Goal: Task Accomplishment & Management: Manage account settings

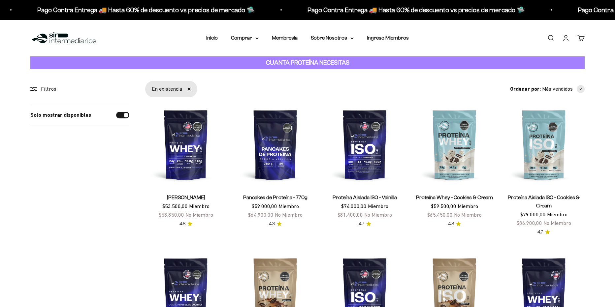
click at [124, 114] on input "Solo mostrar disponibles" at bounding box center [122, 115] width 13 height 7
checkbox input "false"
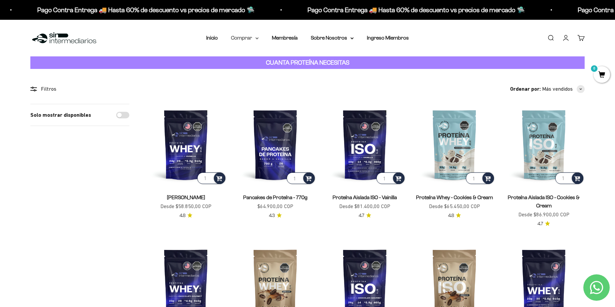
click at [247, 37] on summary "Comprar" at bounding box center [245, 38] width 28 height 9
click at [277, 73] on span "Otros Suplementos" at bounding box center [257, 72] width 44 height 6
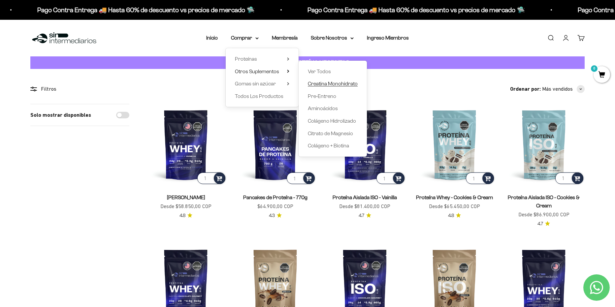
click at [353, 84] on span "Creatina Monohidrato" at bounding box center [333, 84] width 50 height 6
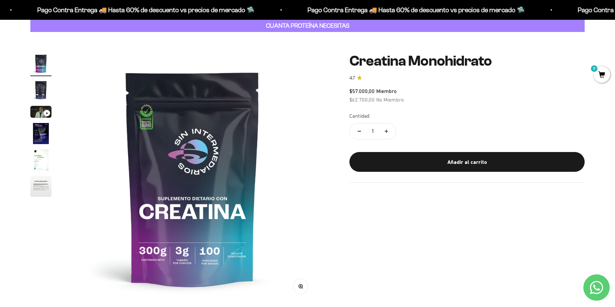
scroll to position [33, 0]
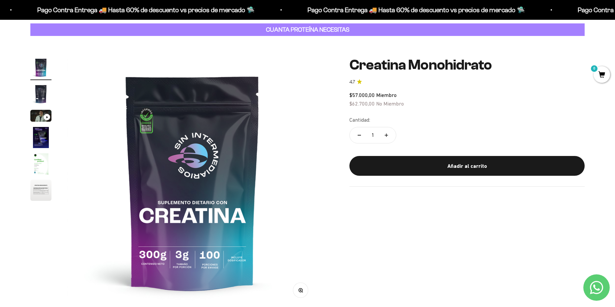
click at [41, 89] on img "Ir al artículo 2" at bounding box center [40, 93] width 21 height 21
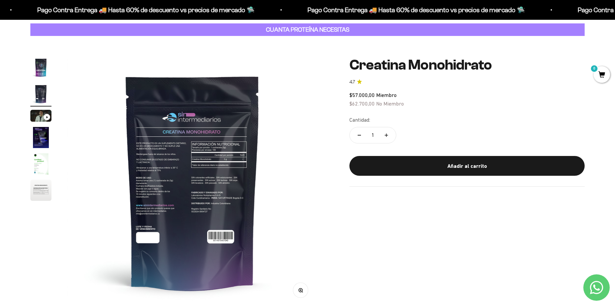
click at [171, 176] on img at bounding box center [192, 182] width 250 height 250
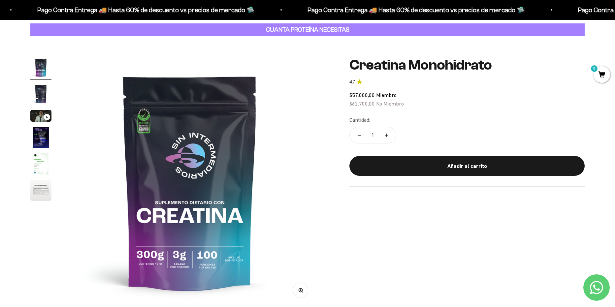
scroll to position [0, 0]
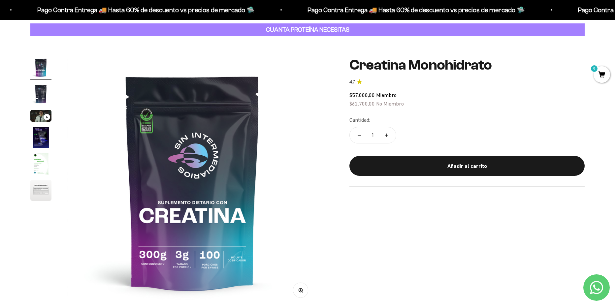
click at [280, 168] on img at bounding box center [192, 182] width 250 height 250
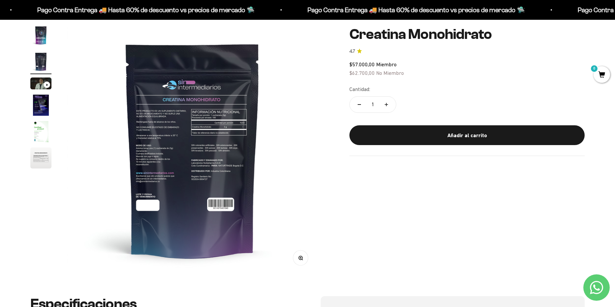
scroll to position [66, 0]
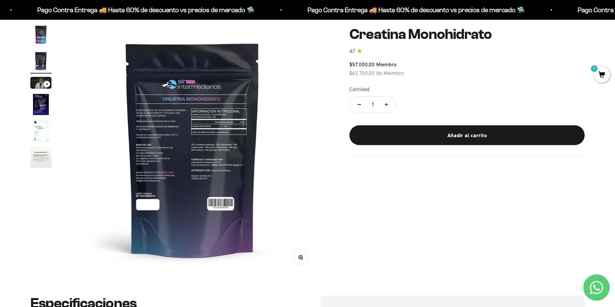
drag, startPoint x: 307, startPoint y: 259, endPoint x: 303, endPoint y: 260, distance: 4.6
click at [304, 260] on button "Zoom" at bounding box center [300, 257] width 15 height 15
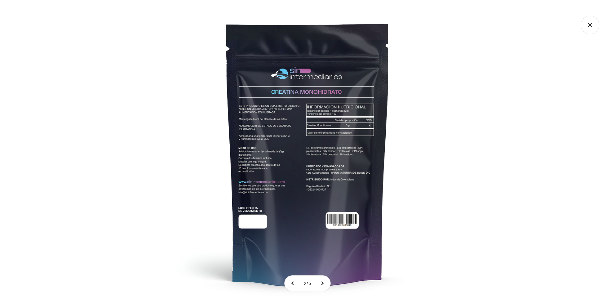
click at [296, 117] on img at bounding box center [307, 153] width 307 height 307
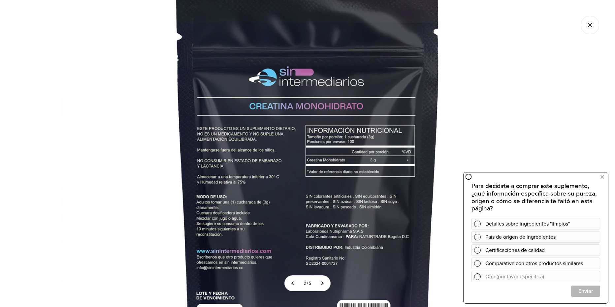
click at [307, 183] on img at bounding box center [308, 205] width 495 height 495
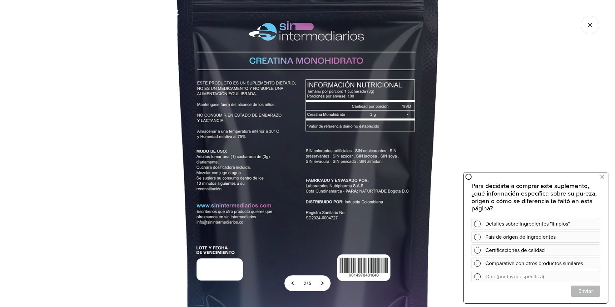
click at [284, 192] on img at bounding box center [308, 160] width 495 height 495
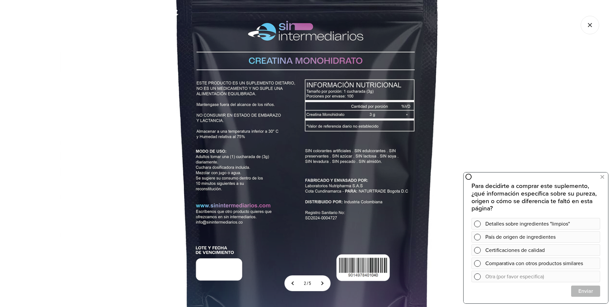
click at [284, 192] on img at bounding box center [307, 160] width 495 height 495
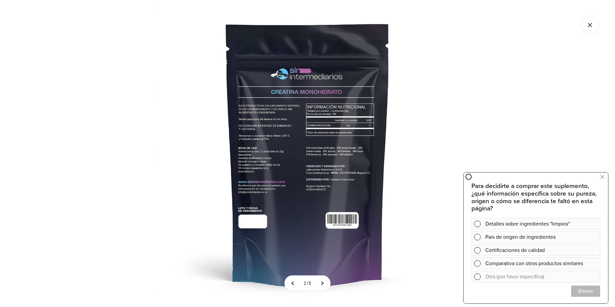
click at [586, 22] on icon "Cerrar galería" at bounding box center [590, 25] width 18 height 18
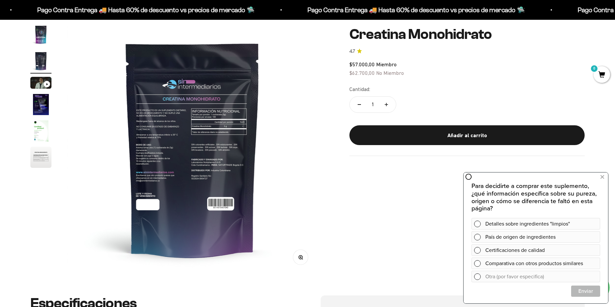
scroll to position [0, 0]
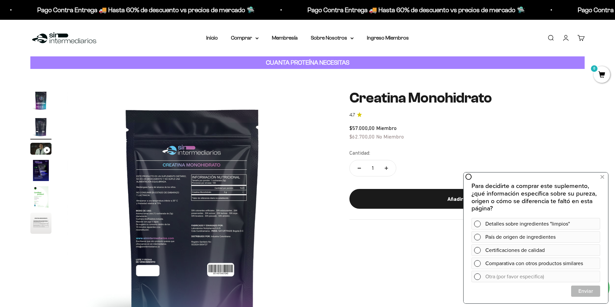
click at [568, 41] on link "Iniciar sesión" at bounding box center [565, 37] width 7 height 7
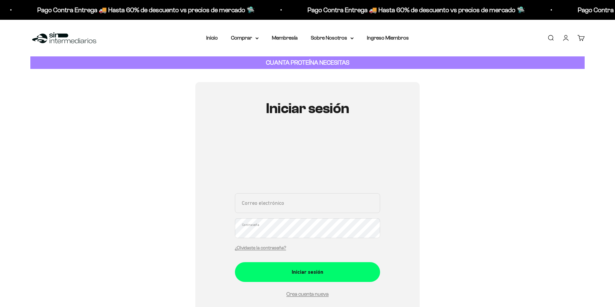
click at [268, 207] on input "Correo electrónico" at bounding box center [307, 203] width 145 height 20
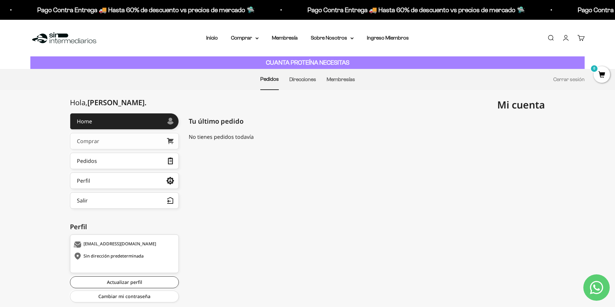
click at [117, 140] on link "Comprar" at bounding box center [124, 141] width 109 height 16
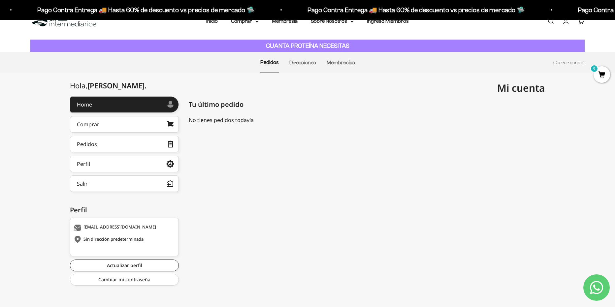
scroll to position [17, 0]
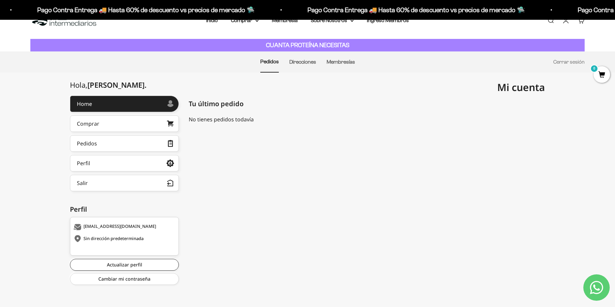
click at [122, 237] on div "Sin dirección predeterminada" at bounding box center [124, 239] width 100 height 7
click at [131, 263] on link "Actualizar perfil" at bounding box center [124, 265] width 109 height 12
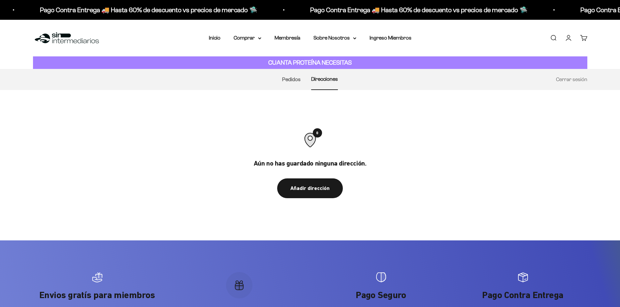
click at [0, 0] on div "Enviame promociones y novedades Guarda los detalles Cancelar" at bounding box center [0, 0] width 0 height 0
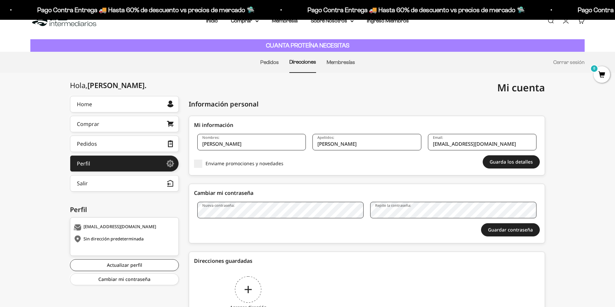
scroll to position [59, 0]
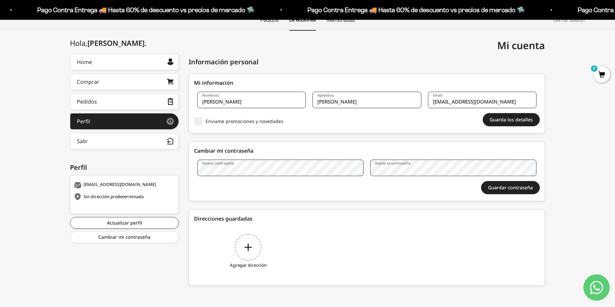
click at [438, 192] on div "Guardar contraseña" at bounding box center [367, 187] width 346 height 13
click at [251, 239] on div "Agregar dirección" at bounding box center [248, 252] width 109 height 49
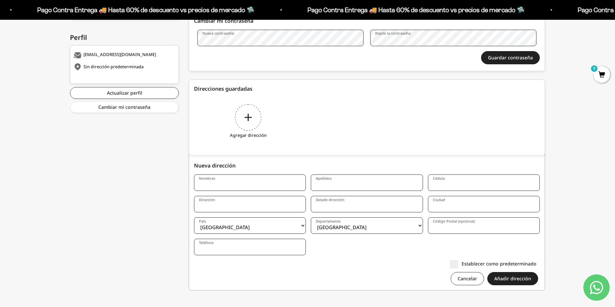
scroll to position [194, 0]
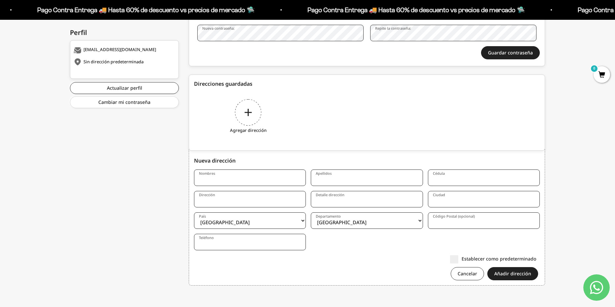
click at [215, 180] on input "Nombres" at bounding box center [250, 178] width 112 height 16
type input "C"
type input "N"
type input "Camilo"
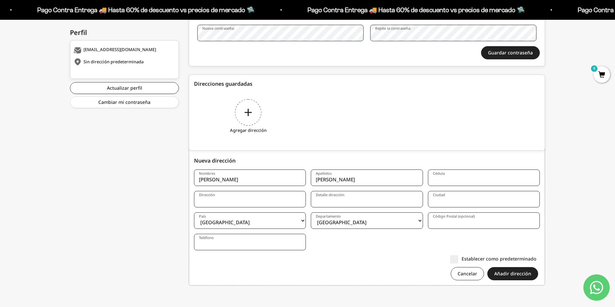
type input "Fajardo Sanchez"
type input "1001096767"
type input "Cll 187 # 57 - 48"
click at [363, 198] on input "Detalle dirección" at bounding box center [367, 199] width 112 height 16
type input "C"
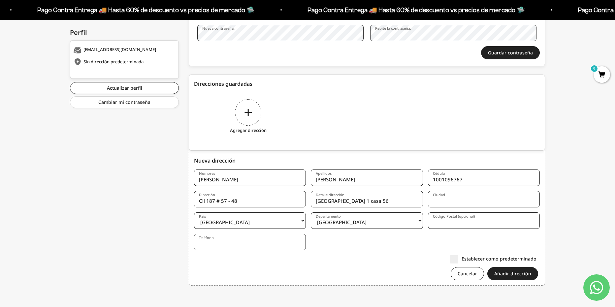
type input "Villa del norte 1 casa 56"
click at [470, 205] on input "Ciudad" at bounding box center [484, 199] width 112 height 16
type input "Bogotá"
click at [404, 217] on select "Amazonas Antioquia Arauca Atlántico Bogotá Bolívar Boyacá Caldas Caquetá Casana…" at bounding box center [367, 220] width 112 height 16
select select "Cundinamarca"
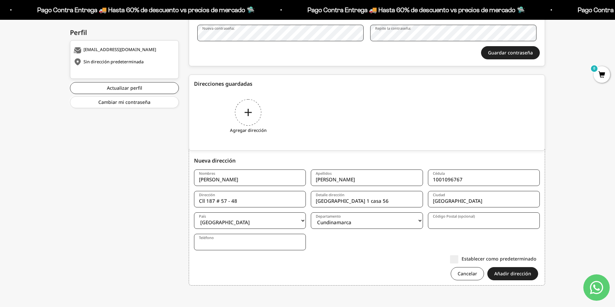
click at [311, 212] on select "Amazonas Antioquia Arauca Atlántico Bogotá Bolívar Boyacá Caldas Caquetá Casana…" at bounding box center [367, 220] width 112 height 16
click at [446, 221] on input "Código Postal (opcional)" at bounding box center [484, 220] width 112 height 16
type input "111166"
click at [258, 245] on input "Teléfono" at bounding box center [250, 242] width 112 height 16
type input "3046588968"
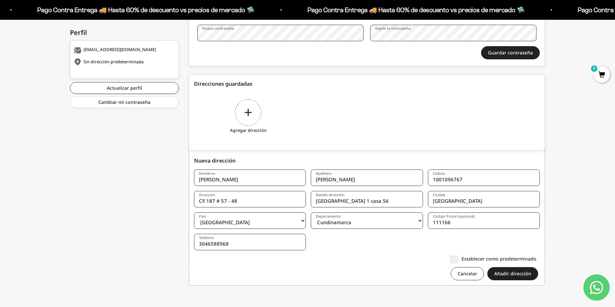
click at [461, 260] on label "Establecer como predeterminado" at bounding box center [493, 258] width 86 height 7
click at [536, 259] on input "Establecer como predeterminado" at bounding box center [536, 259] width 0 height 0
click at [511, 274] on button "Añadir dirección" at bounding box center [512, 273] width 51 height 13
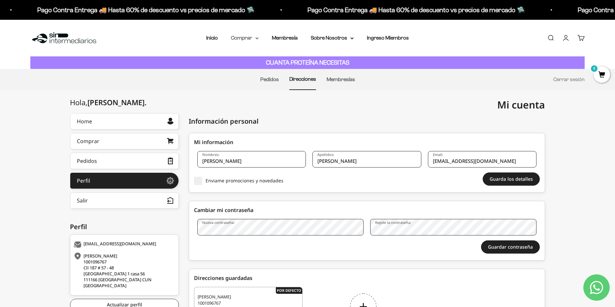
click at [243, 40] on summary "Comprar" at bounding box center [245, 38] width 28 height 9
click at [265, 56] on summary "Proteínas" at bounding box center [262, 59] width 54 height 9
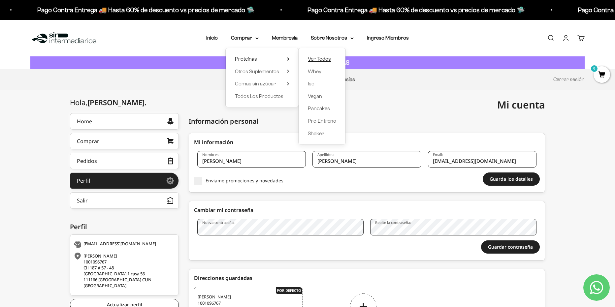
click at [322, 61] on span "Ver Todos" at bounding box center [319, 59] width 23 height 6
